Goal: Task Accomplishment & Management: Manage account settings

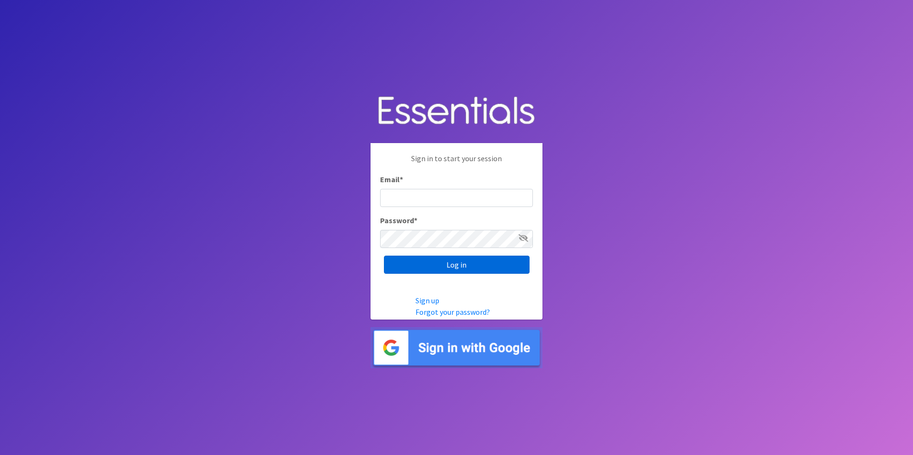
type input "[EMAIL_ADDRESS][DOMAIN_NAME]"
click at [436, 263] on input "Log in" at bounding box center [457, 265] width 146 height 18
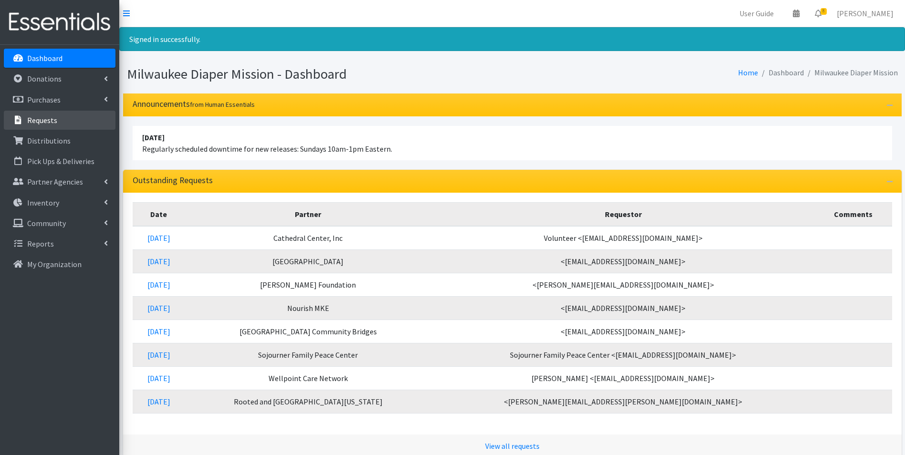
click at [40, 124] on p "Requests" at bounding box center [42, 121] width 30 height 10
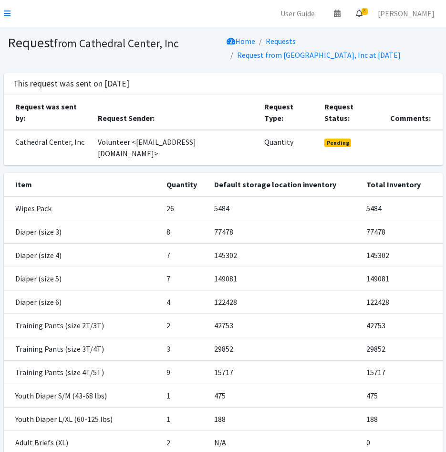
click at [368, 12] on span "8" at bounding box center [365, 11] width 6 height 7
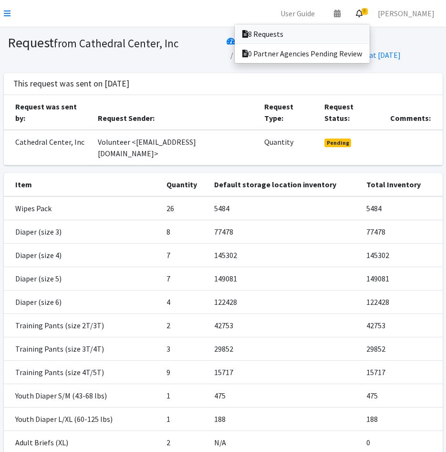
click at [368, 38] on link "8 Requests" at bounding box center [302, 33] width 135 height 19
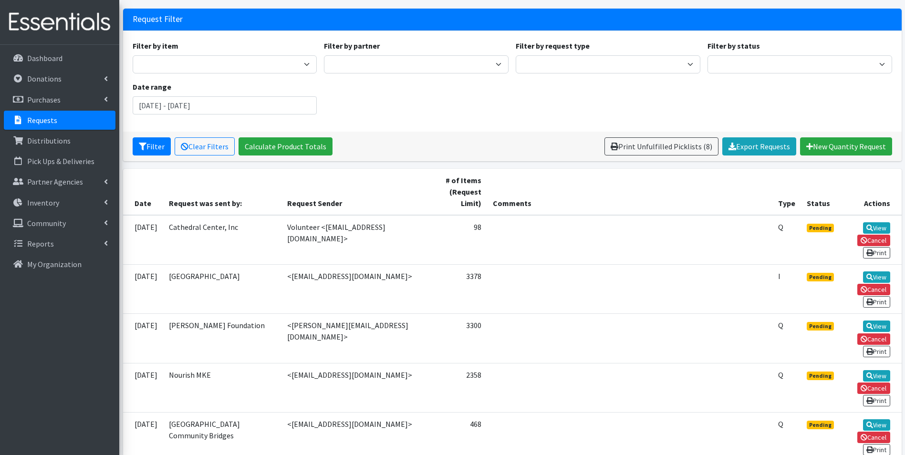
scroll to position [48, 0]
